Goal: Task Accomplishment & Management: Manage account settings

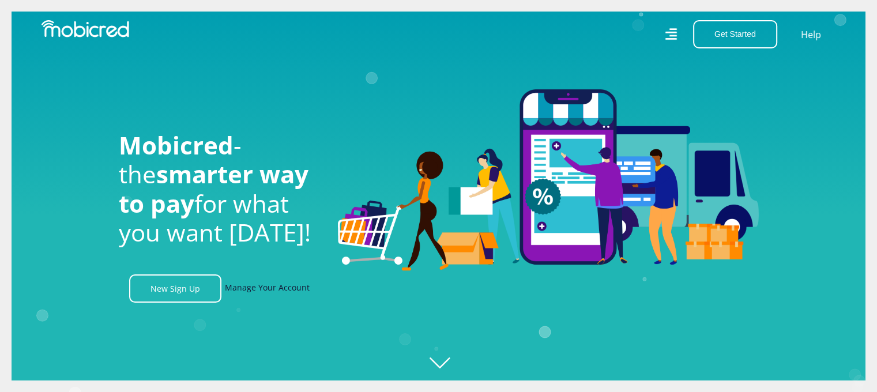
scroll to position [0, 821]
click at [281, 293] on link "Manage Your Account" at bounding box center [267, 288] width 85 height 28
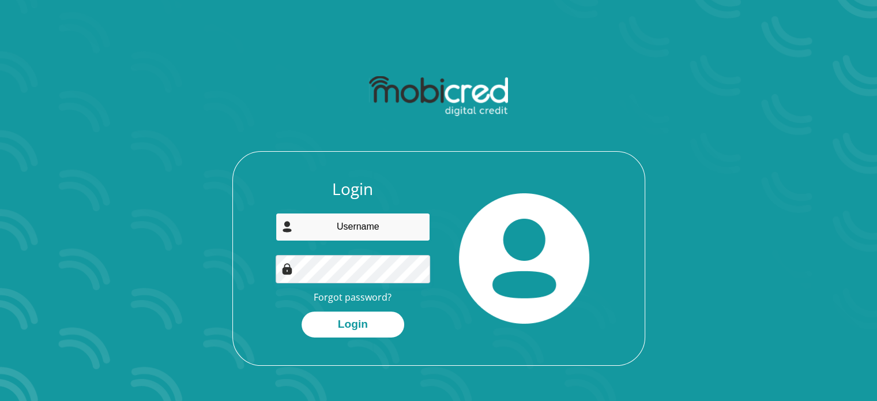
click at [352, 228] on input "email" at bounding box center [352, 227] width 154 height 28
type input "seramephakathi1@gmail.com"
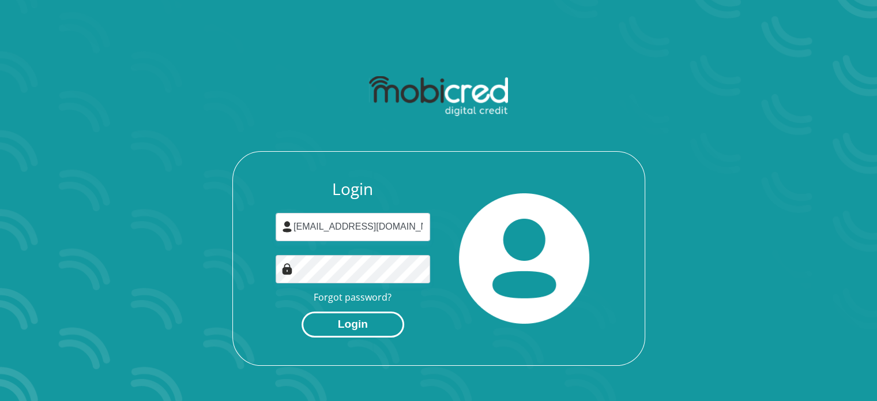
click at [342, 328] on button "Login" at bounding box center [352, 324] width 103 height 26
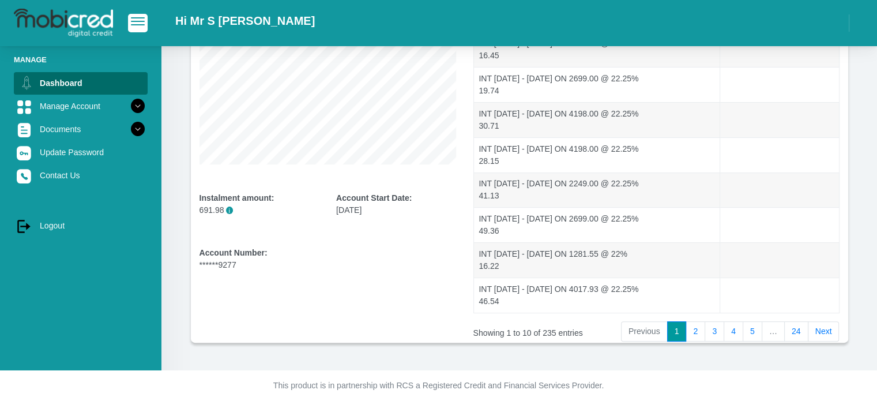
scroll to position [247, 0]
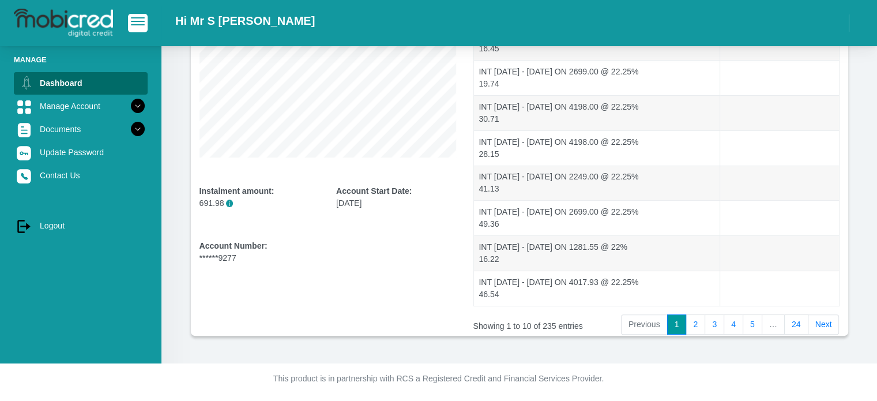
click at [876, 7] on div "Hi Mr S [PERSON_NAME]" at bounding box center [518, 23] width 715 height 35
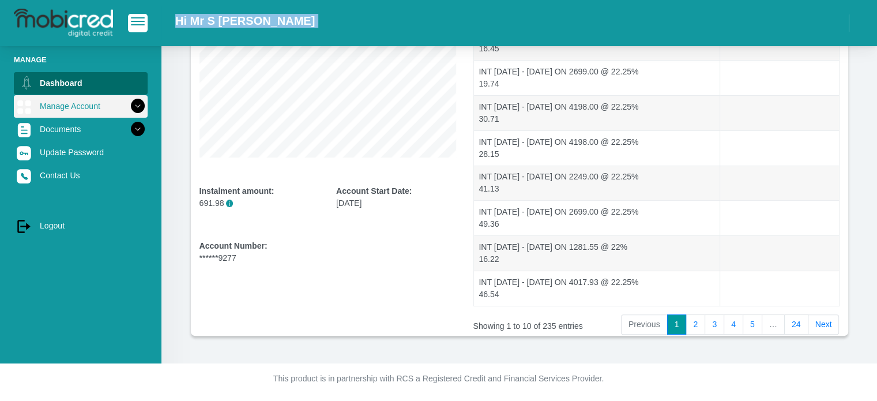
click at [128, 107] on icon at bounding box center [138, 106] width 20 height 20
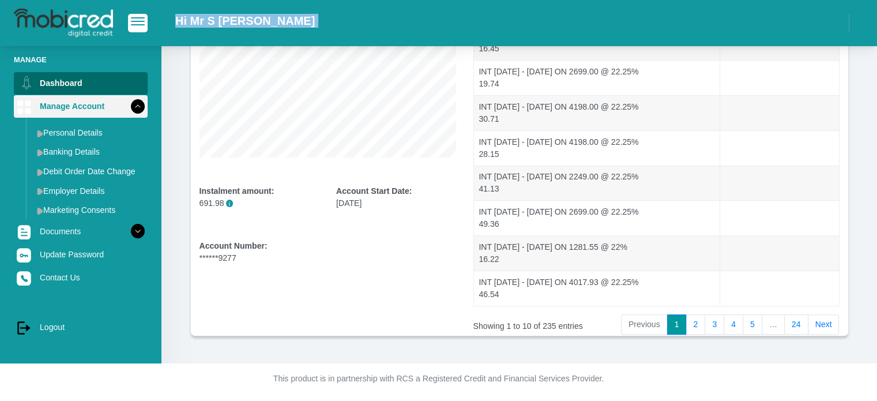
click at [128, 107] on icon at bounding box center [138, 106] width 20 height 20
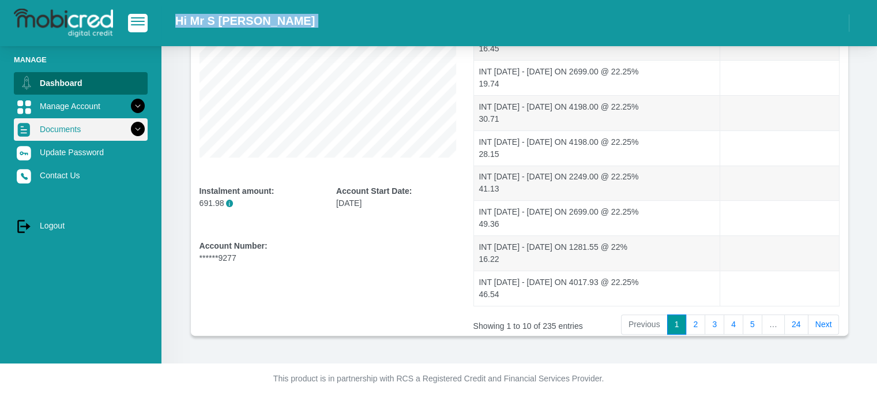
click at [74, 134] on link "Documents" at bounding box center [81, 129] width 134 height 22
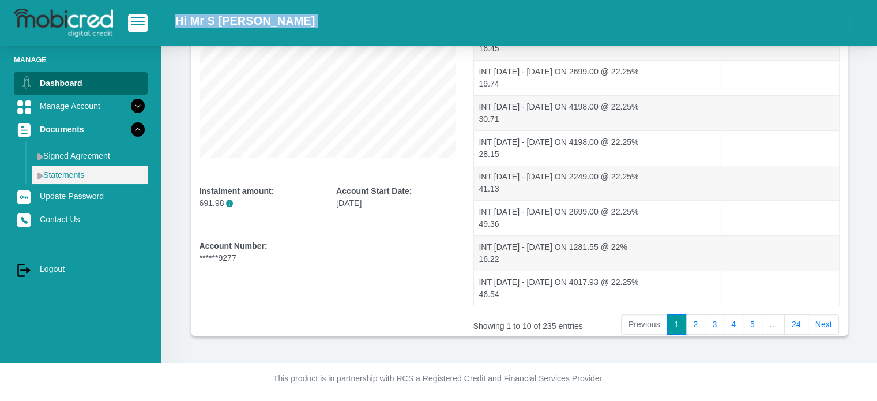
click at [74, 177] on link "Statements" at bounding box center [89, 174] width 115 height 18
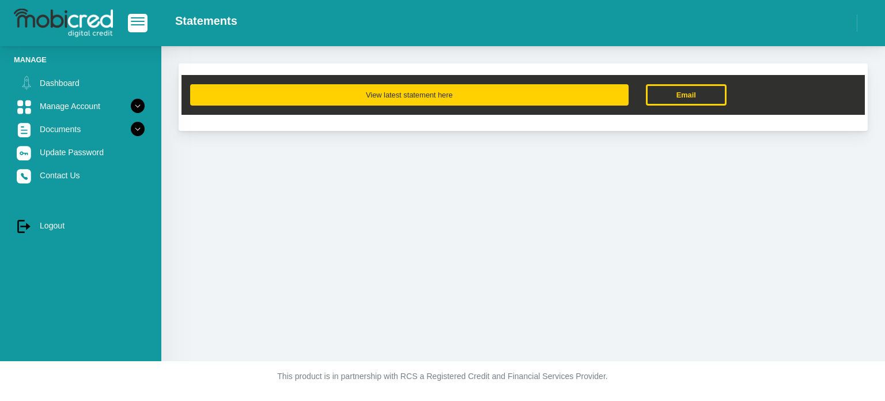
click at [440, 95] on button "View latest statement here" at bounding box center [409, 94] width 439 height 21
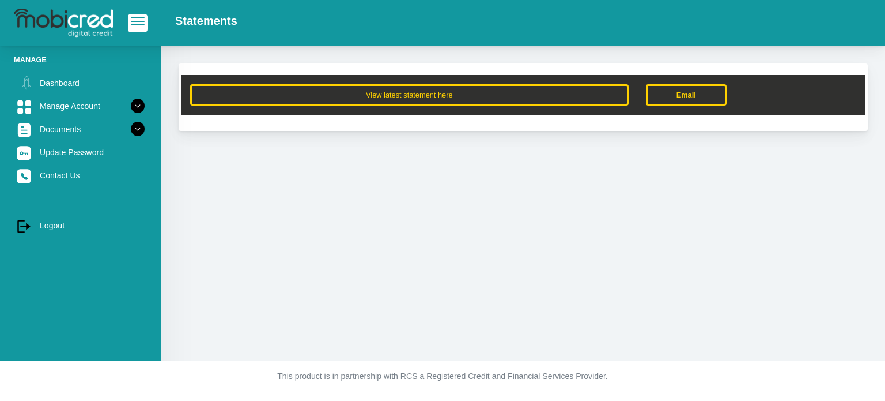
click at [358, 221] on div "View latest statement here Email" at bounding box center [523, 203] width 724 height 315
